Goal: Task Accomplishment & Management: Manage account settings

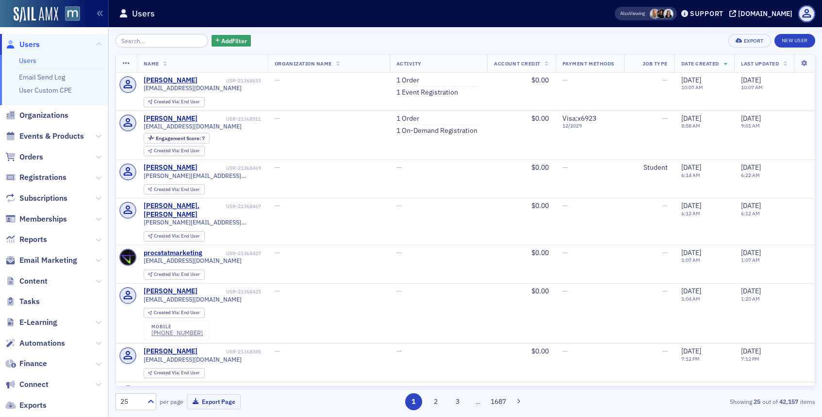
click at [165, 45] on input "search" at bounding box center [161, 41] width 93 height 14
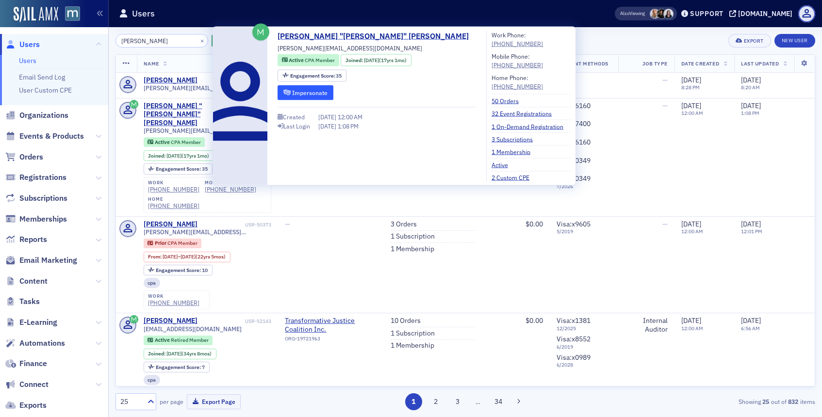
type input "[PERSON_NAME]"
click at [293, 89] on button "Impersonate" at bounding box center [306, 92] width 56 height 15
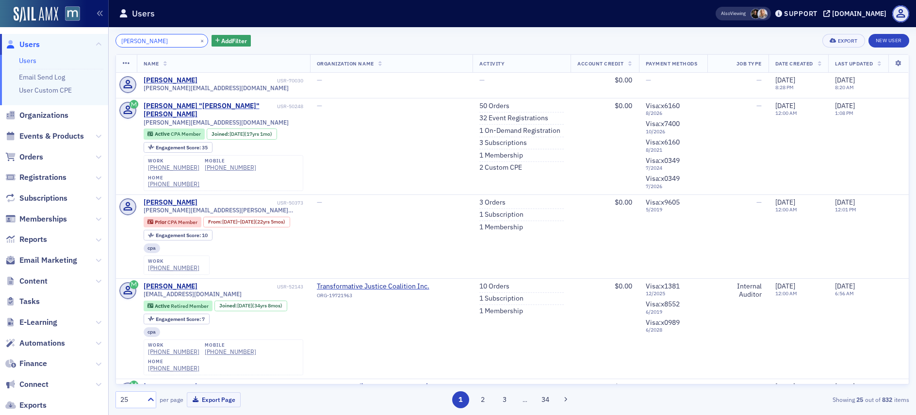
click at [185, 37] on input "[PERSON_NAME]" at bounding box center [161, 41] width 93 height 14
click at [198, 39] on button "×" at bounding box center [202, 40] width 9 height 9
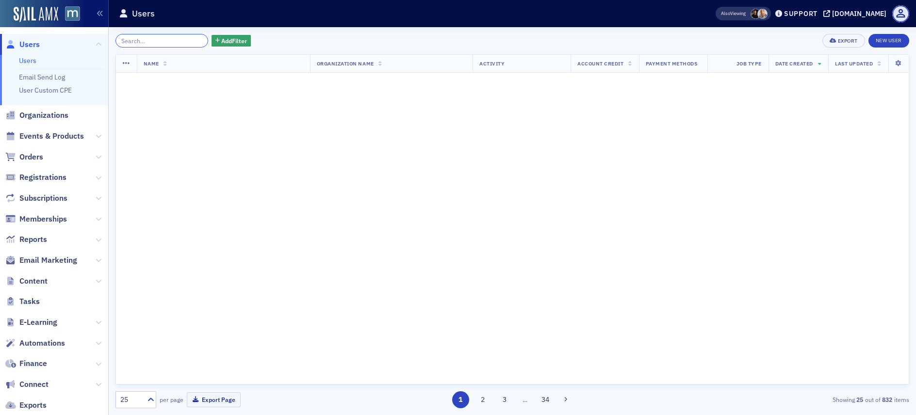
click at [182, 40] on input "search" at bounding box center [161, 41] width 93 height 14
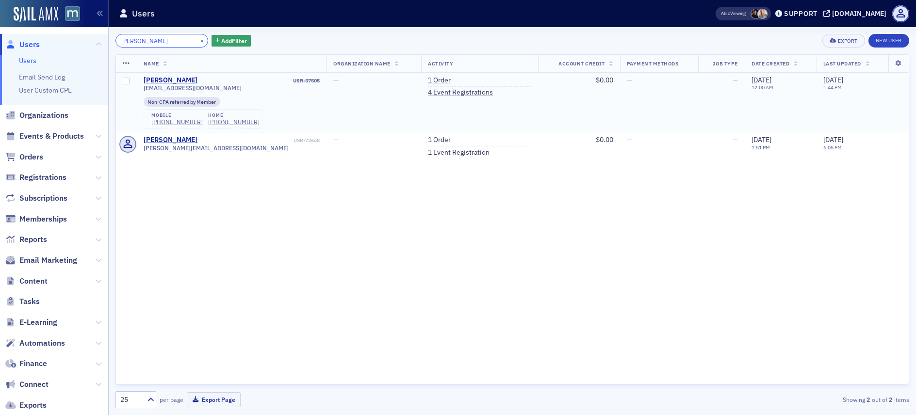
type input "[PERSON_NAME]"
click at [182, 89] on span "[EMAIL_ADDRESS][DOMAIN_NAME]" at bounding box center [193, 87] width 98 height 7
copy div "[EMAIL_ADDRESS][DOMAIN_NAME]"
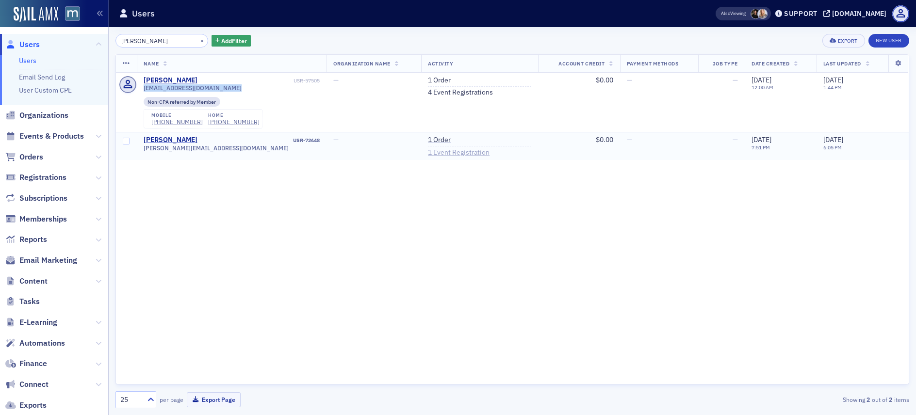
click at [428, 152] on link "1 Event Registration" at bounding box center [459, 152] width 62 height 9
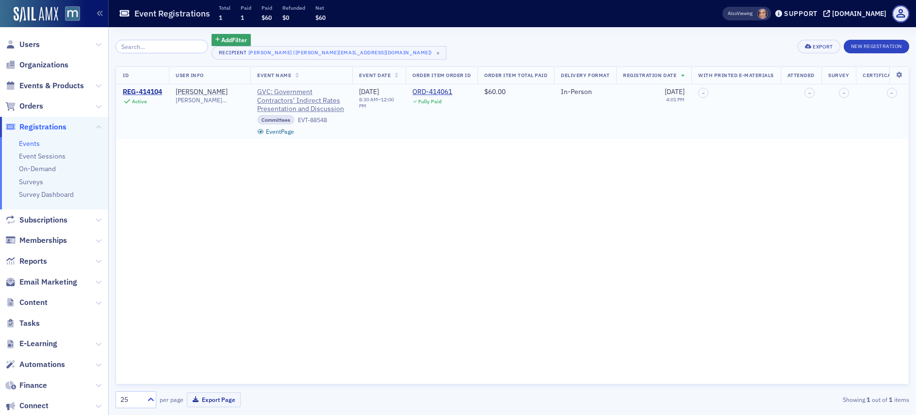
click at [152, 87] on td "REG-414104 Active" at bounding box center [142, 111] width 53 height 54
click at [153, 89] on div "REG-414104" at bounding box center [142, 92] width 39 height 9
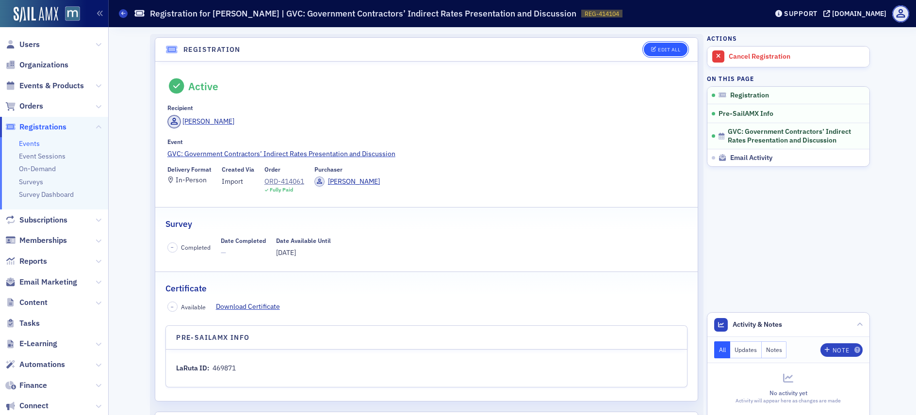
click at [671, 48] on div "Edit All" at bounding box center [669, 49] width 22 height 5
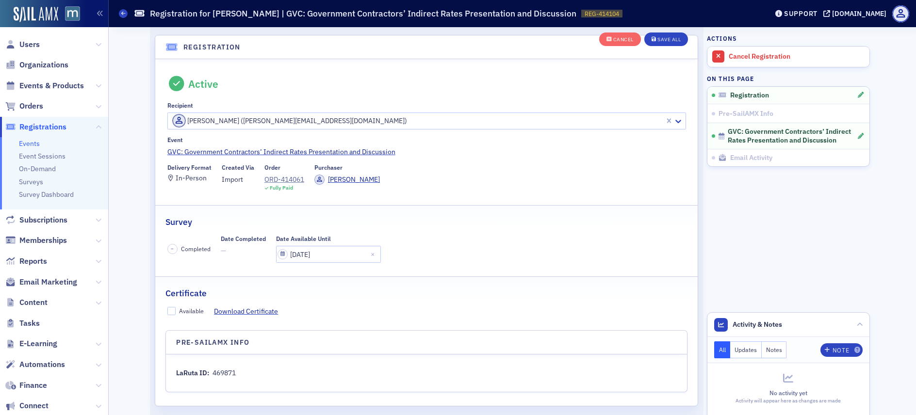
scroll to position [26, 0]
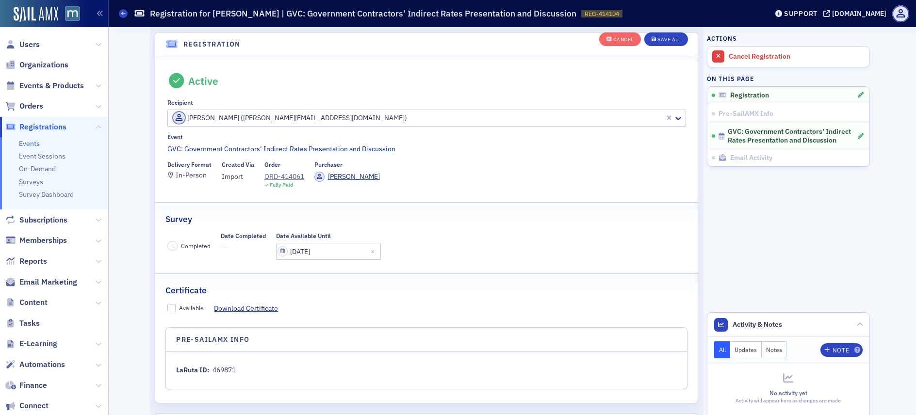
click at [189, 120] on div at bounding box center [417, 118] width 493 height 12
paste input "[EMAIL_ADDRESS][DOMAIN_NAME]"
type input "[EMAIL_ADDRESS][DOMAIN_NAME]"
click at [657, 42] on button "Save All" at bounding box center [666, 40] width 44 height 14
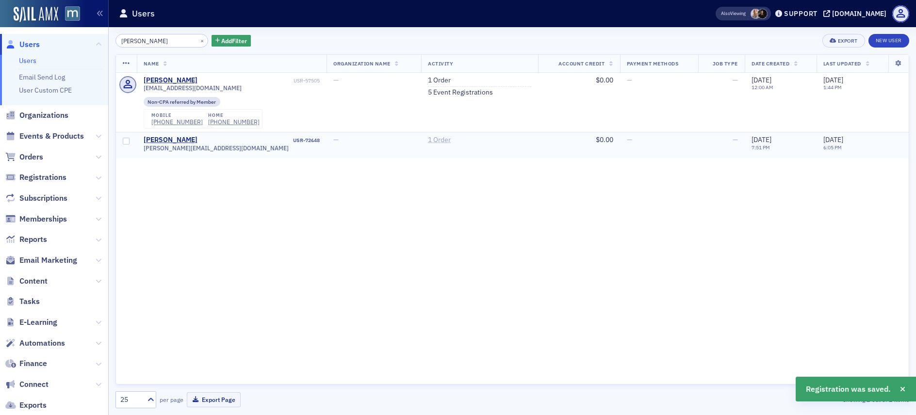
click at [428, 139] on link "1 Order" at bounding box center [439, 140] width 23 height 9
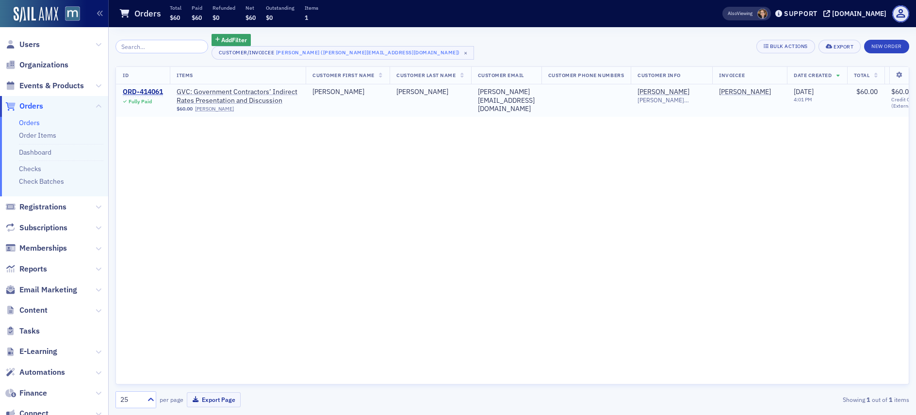
click at [166, 88] on td "ORD-414061 Fully Paid" at bounding box center [143, 100] width 54 height 33
click at [161, 89] on div "ORD-414061" at bounding box center [143, 92] width 40 height 9
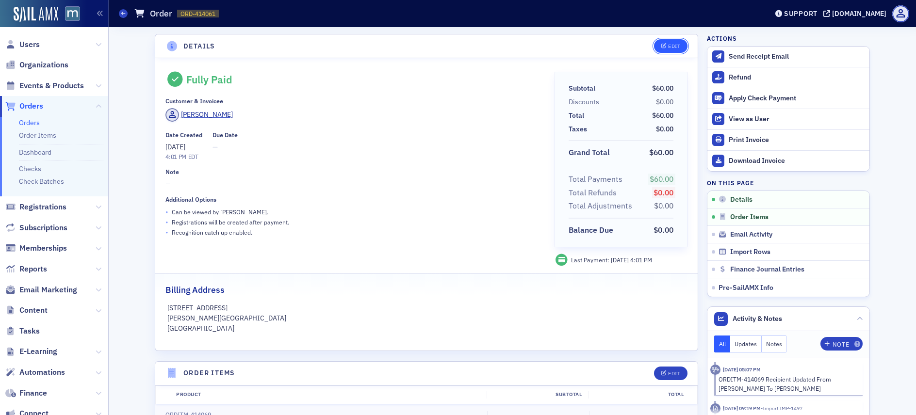
click at [670, 49] on div "Edit" at bounding box center [674, 46] width 12 height 5
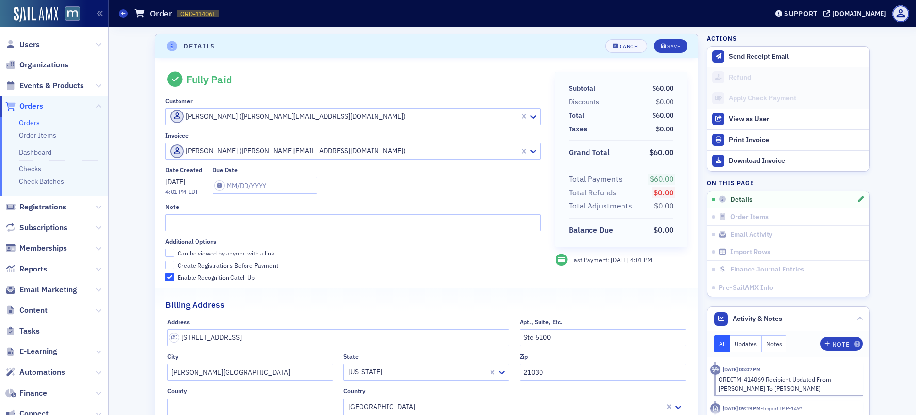
scroll to position [2, 0]
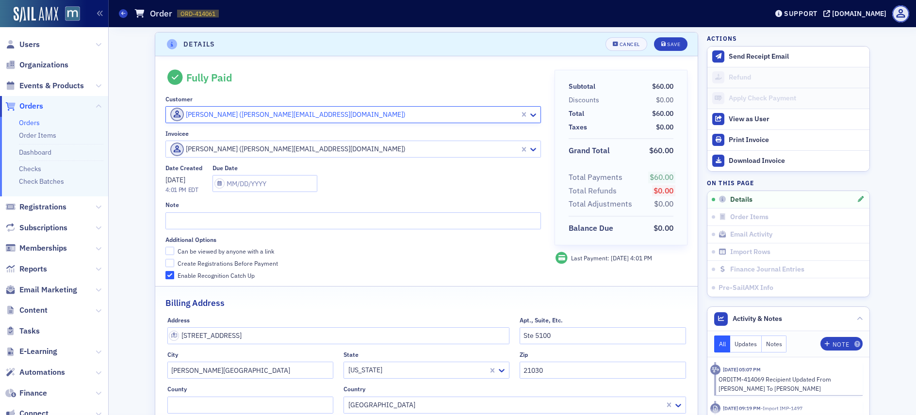
click at [170, 114] on span at bounding box center [177, 115] width 14 height 14
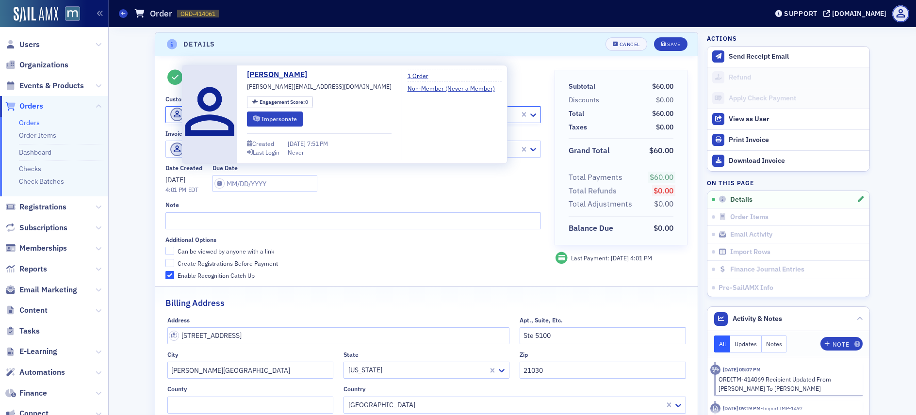
paste input "[EMAIL_ADDRESS][DOMAIN_NAME]"
type input "[EMAIL_ADDRESS][DOMAIN_NAME]"
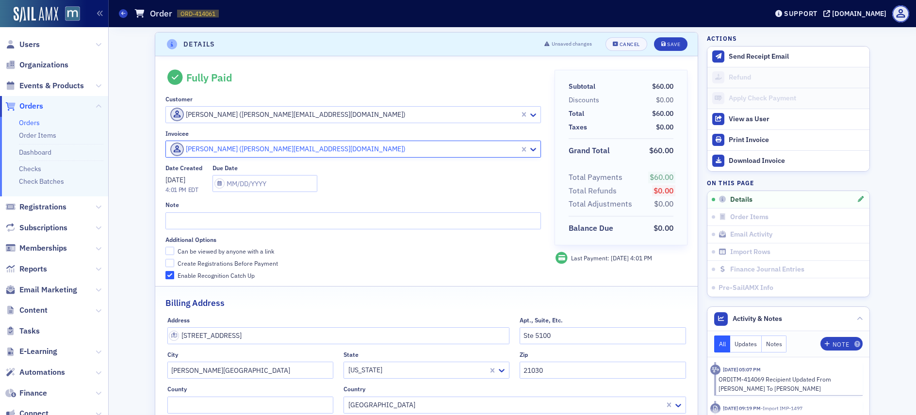
click at [166, 151] on div "[PERSON_NAME] ([PERSON_NAME][EMAIL_ADDRESS][DOMAIN_NAME])" at bounding box center [342, 150] width 353 height 16
paste input "[EMAIL_ADDRESS][DOMAIN_NAME]"
type input "[EMAIL_ADDRESS][DOMAIN_NAME]"
click at [669, 46] on div "Save" at bounding box center [673, 44] width 13 height 5
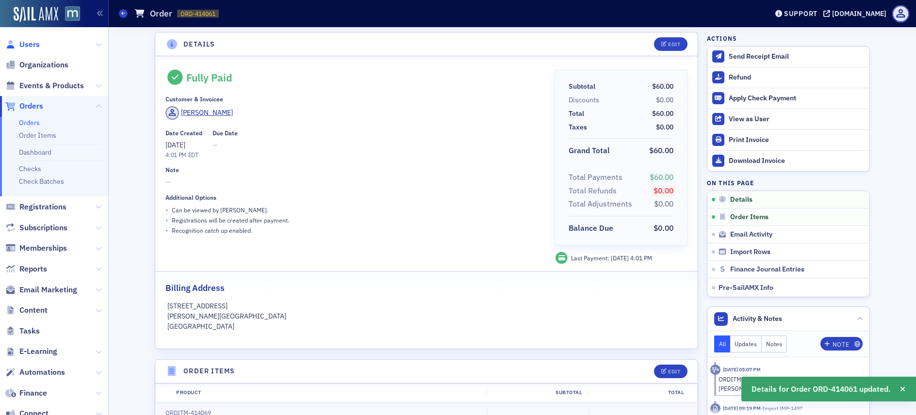
click at [31, 42] on span "Users" at bounding box center [29, 44] width 20 height 11
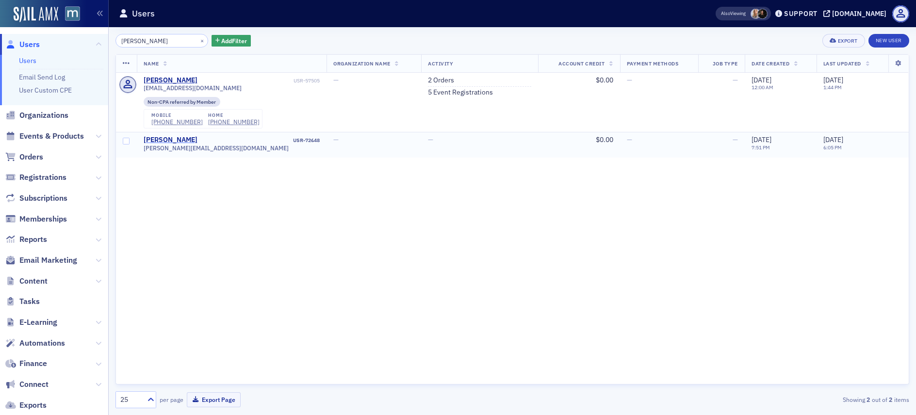
click at [169, 136] on div "[PERSON_NAME]" at bounding box center [171, 140] width 54 height 9
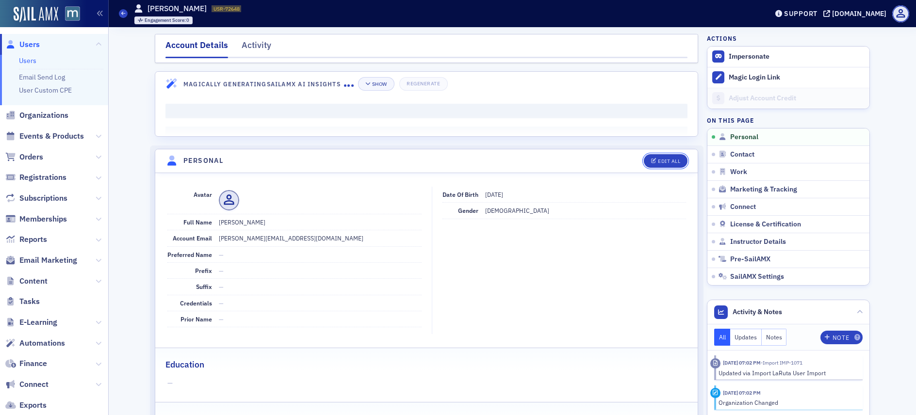
drag, startPoint x: 653, startPoint y: 163, endPoint x: 569, endPoint y: 154, distance: 84.5
click at [653, 163] on span "Edit All" at bounding box center [665, 161] width 29 height 5
select select "US"
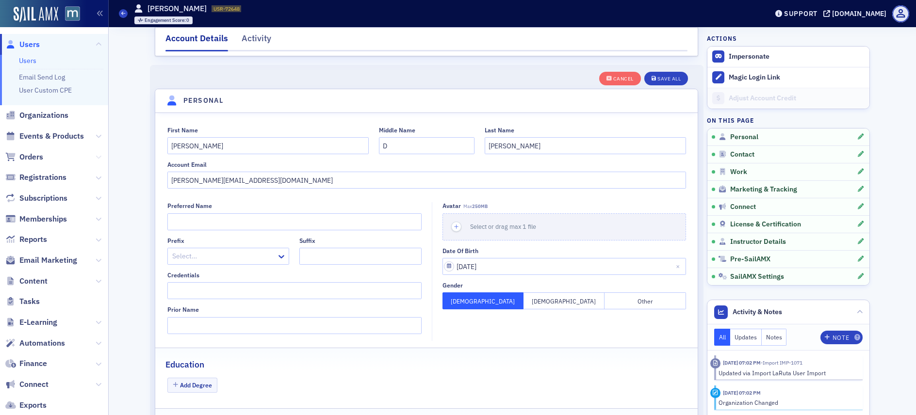
scroll to position [113, 0]
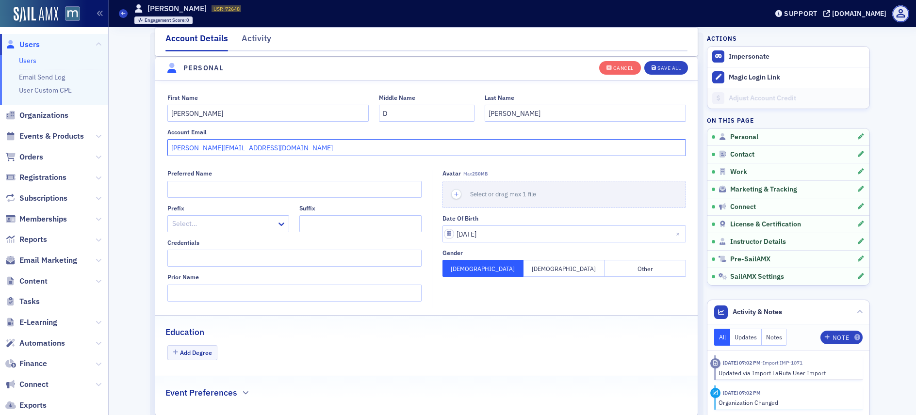
click at [218, 148] on input "[PERSON_NAME][EMAIL_ADDRESS][DOMAIN_NAME]" at bounding box center [426, 147] width 519 height 17
click at [215, 119] on input "[PERSON_NAME]" at bounding box center [267, 113] width 201 height 17
click at [215, 118] on input "[PERSON_NAME]" at bounding box center [267, 113] width 201 height 17
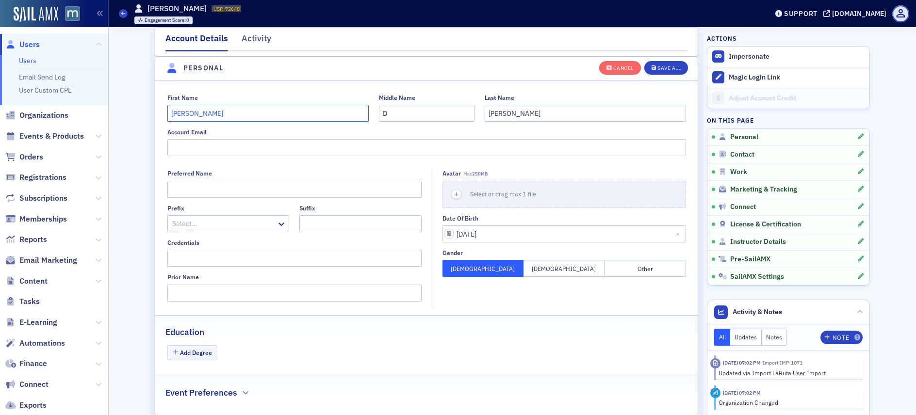
click at [215, 118] on input "[PERSON_NAME]" at bounding box center [267, 113] width 201 height 17
type input "[PERSON_NAME]"
click at [510, 111] on input "[PERSON_NAME]" at bounding box center [585, 113] width 201 height 17
click at [510, 112] on input "[PERSON_NAME]" at bounding box center [585, 113] width 201 height 17
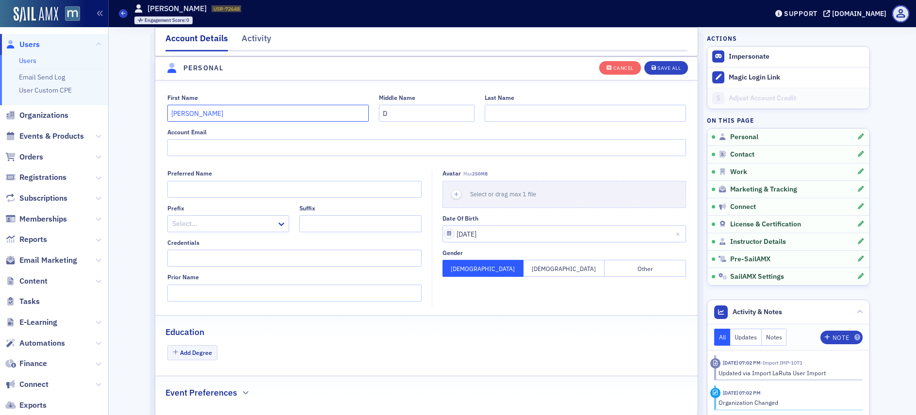
click at [357, 117] on input "[PERSON_NAME]" at bounding box center [267, 113] width 201 height 17
click at [657, 66] on div "Save All" at bounding box center [668, 68] width 23 height 5
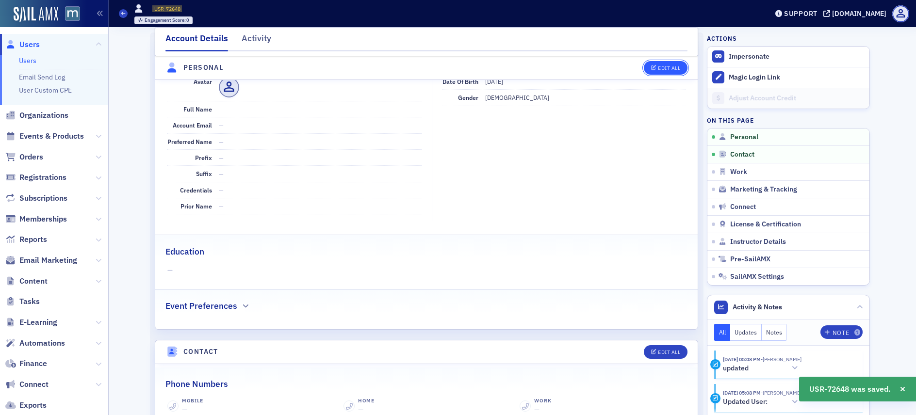
click at [664, 64] on button "Edit All" at bounding box center [666, 68] width 44 height 14
select select "US"
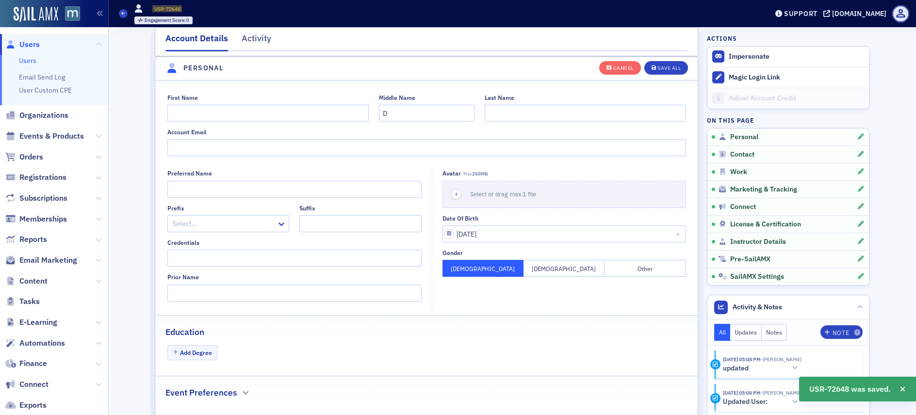
click at [509, 268] on button "[DEMOGRAPHIC_DATA]" at bounding box center [483, 268] width 81 height 17
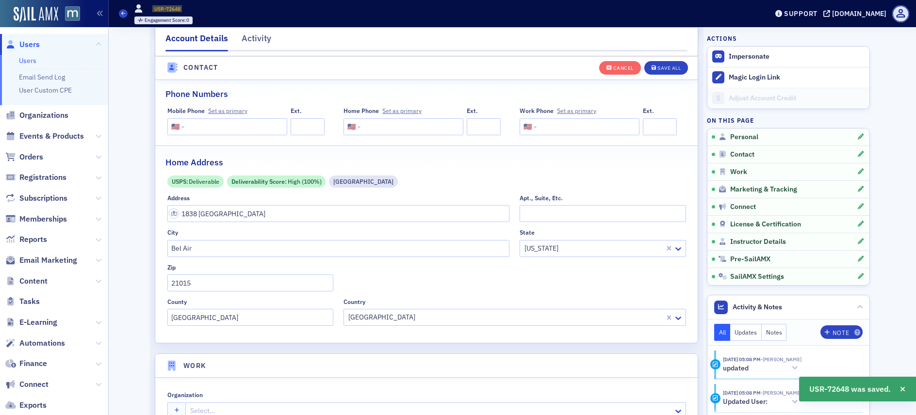
scroll to position [500, 0]
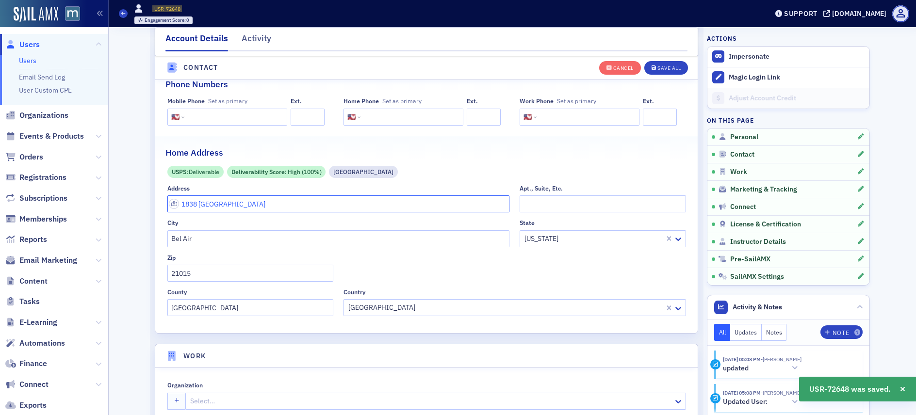
click at [326, 209] on input "1838 [GEOGRAPHIC_DATA]" at bounding box center [338, 204] width 343 height 17
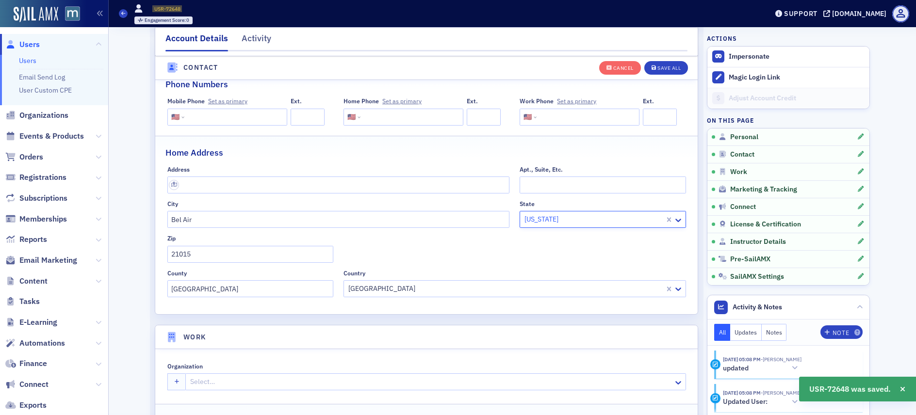
click at [575, 215] on div at bounding box center [594, 220] width 140 height 12
click at [253, 255] on input "21015" at bounding box center [250, 254] width 166 height 17
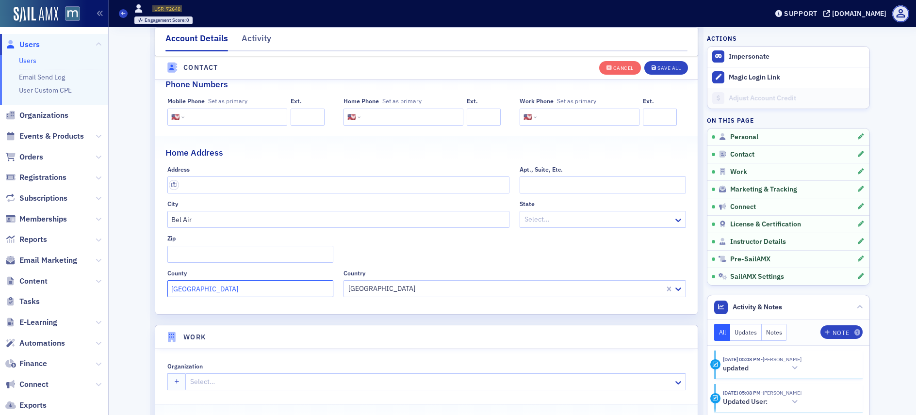
click at [237, 290] on input "[GEOGRAPHIC_DATA]" at bounding box center [250, 288] width 166 height 17
type input "Harford"
click at [383, 287] on div at bounding box center [505, 289] width 316 height 12
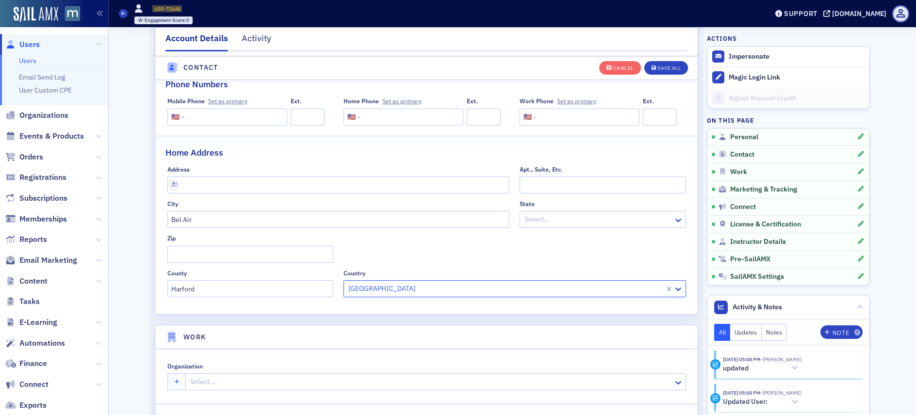
click at [383, 287] on div at bounding box center [505, 289] width 316 height 12
click at [252, 288] on input "Harford" at bounding box center [250, 288] width 166 height 17
click at [352, 288] on div at bounding box center [505, 289] width 316 height 12
click at [265, 312] on div "Phone Numbers Mobile Phone Set as primary International [GEOGRAPHIC_DATA] [GEOG…" at bounding box center [426, 190] width 542 height 250
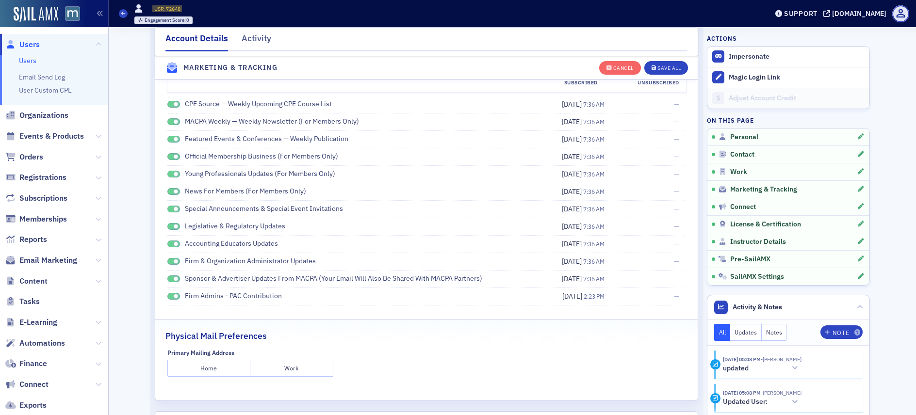
scroll to position [1368, 0]
click at [167, 104] on span at bounding box center [173, 103] width 13 height 7
click at [170, 118] on span at bounding box center [173, 121] width 13 height 7
click at [170, 142] on span at bounding box center [173, 138] width 13 height 7
click at [169, 157] on span at bounding box center [173, 156] width 13 height 7
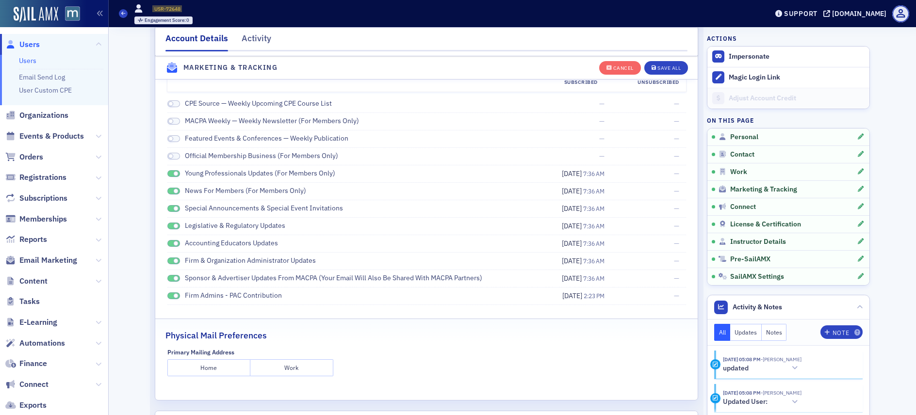
click at [173, 171] on span at bounding box center [175, 173] width 5 height 5
click at [173, 193] on span at bounding box center [175, 191] width 5 height 5
drag, startPoint x: 171, startPoint y: 210, endPoint x: 172, endPoint y: 218, distance: 8.4
click at [173, 210] on span at bounding box center [175, 208] width 5 height 5
click at [172, 223] on span at bounding box center [173, 226] width 13 height 7
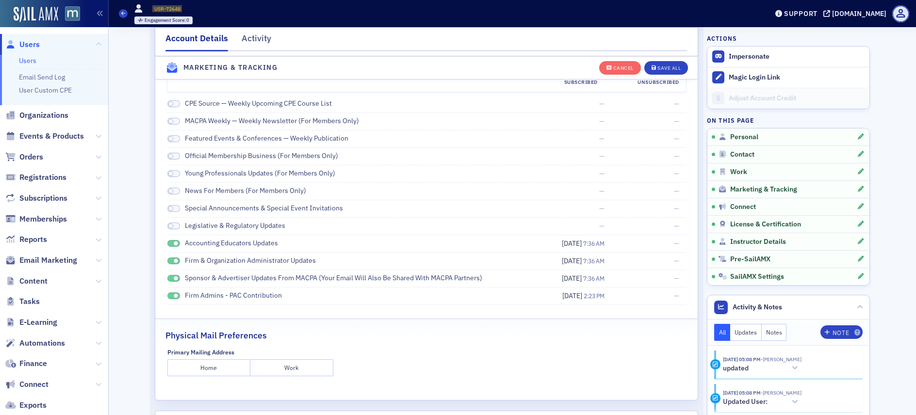
click at [173, 243] on span at bounding box center [175, 243] width 5 height 5
click at [173, 261] on span at bounding box center [175, 261] width 5 height 5
click at [173, 277] on span at bounding box center [175, 278] width 5 height 5
drag, startPoint x: 169, startPoint y: 296, endPoint x: 207, endPoint y: 301, distance: 38.2
click at [173, 296] on span at bounding box center [175, 296] width 5 height 5
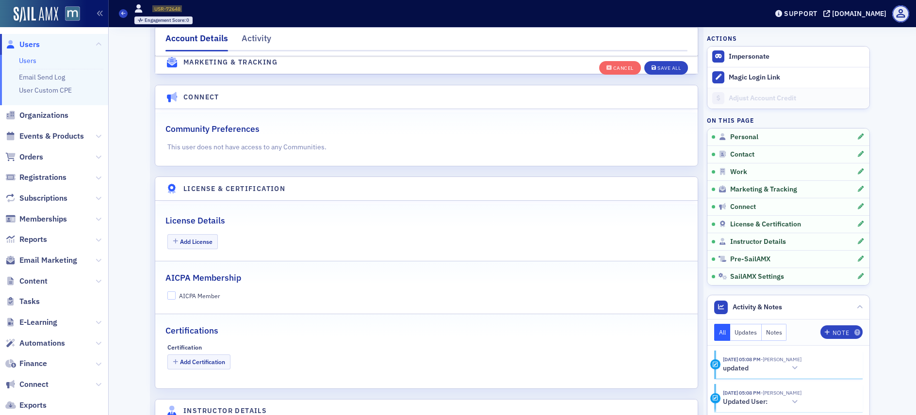
scroll to position [1932, 0]
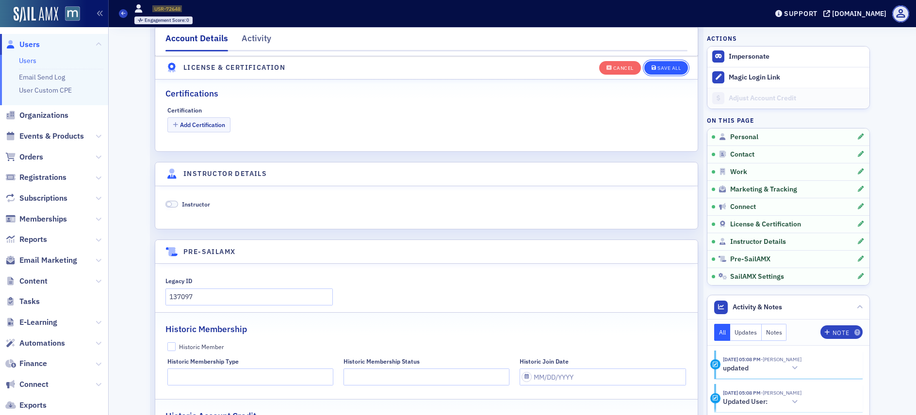
click at [671, 62] on button "Save All" at bounding box center [666, 68] width 44 height 14
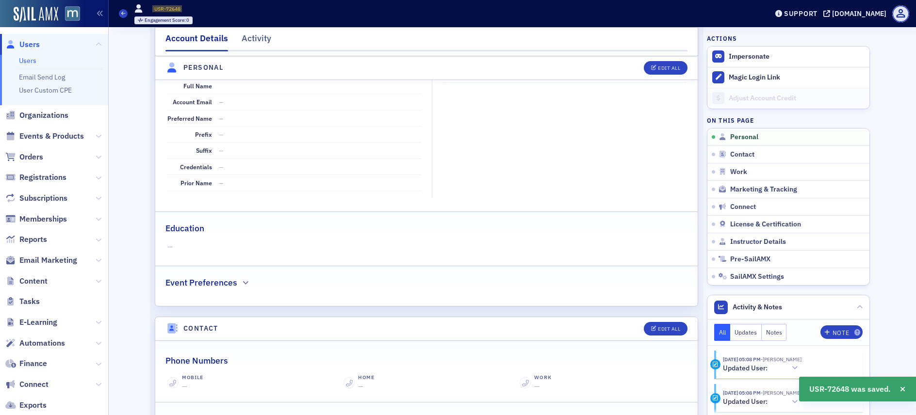
scroll to position [0, 0]
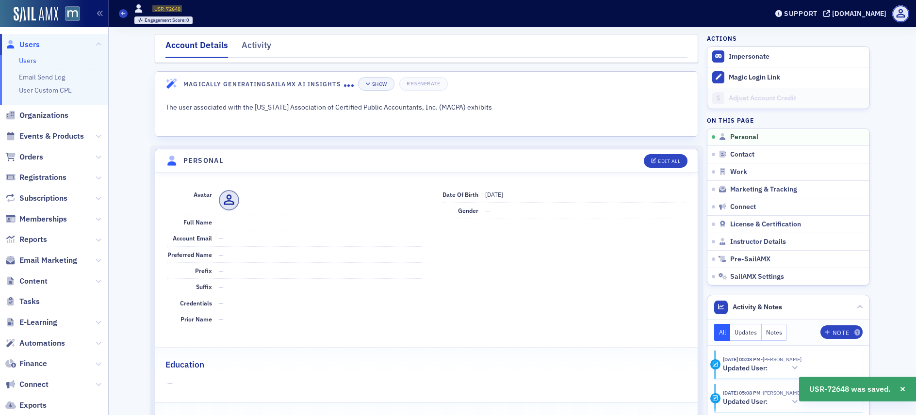
click at [27, 43] on span "Users" at bounding box center [29, 44] width 20 height 11
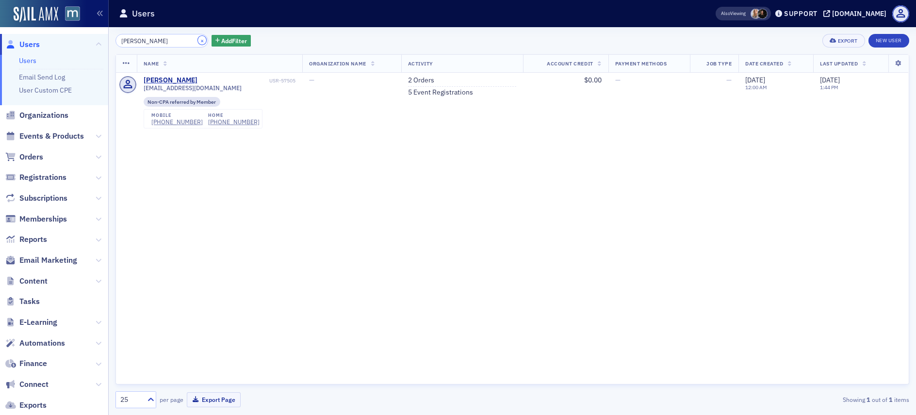
click at [198, 41] on button "×" at bounding box center [202, 40] width 9 height 9
